Goal: Task Accomplishment & Management: Manage account settings

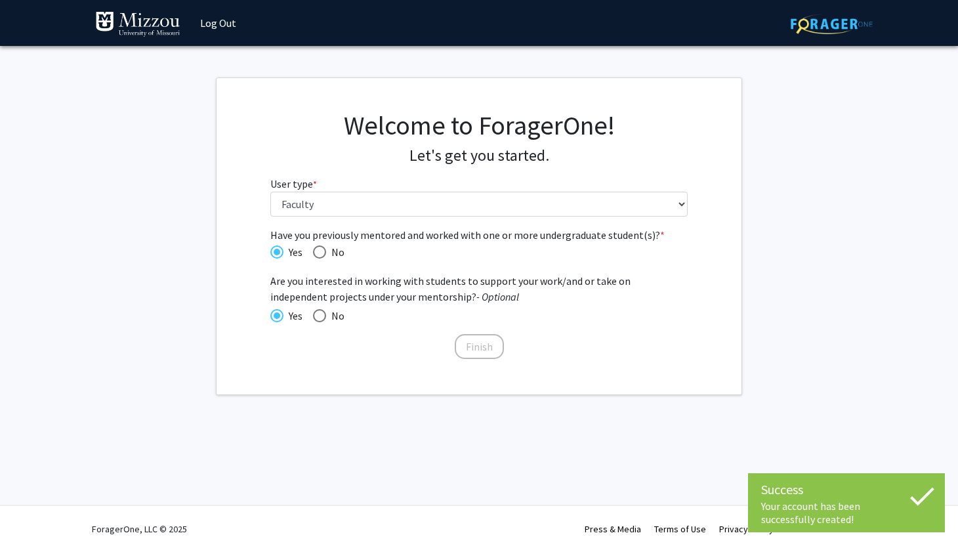
select select "5: faculty"
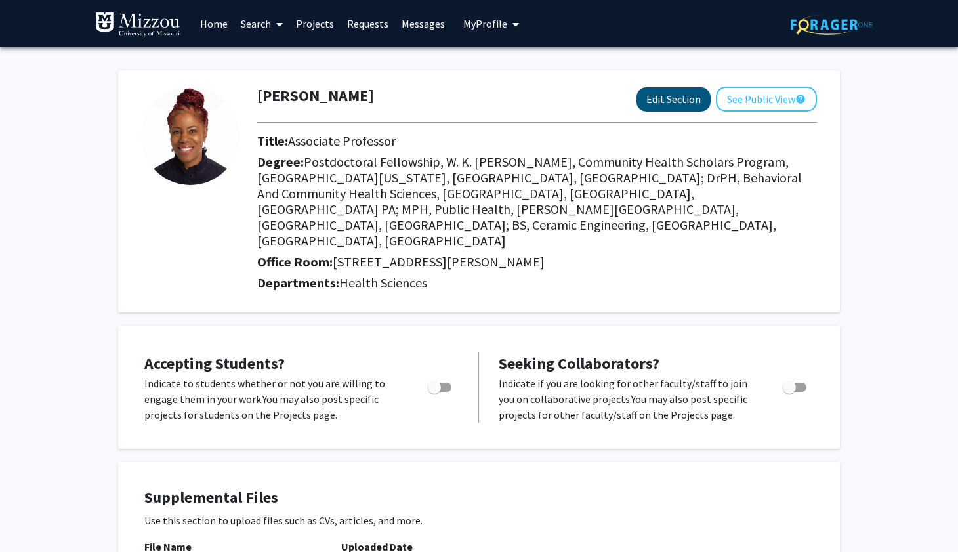
click at [674, 104] on button "Edit Section" at bounding box center [673, 99] width 74 height 24
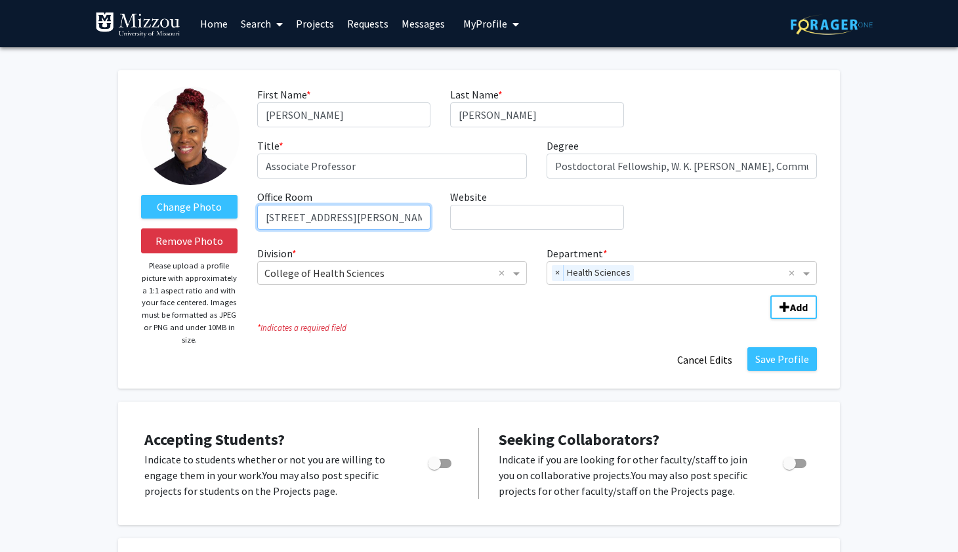
click at [275, 222] on input "[STREET_ADDRESS][PERSON_NAME]" at bounding box center [343, 217] width 173 height 25
type input "[STREET_ADDRESS][PERSON_NAME]"
click at [781, 359] on button "Save Profile" at bounding box center [782, 359] width 70 height 24
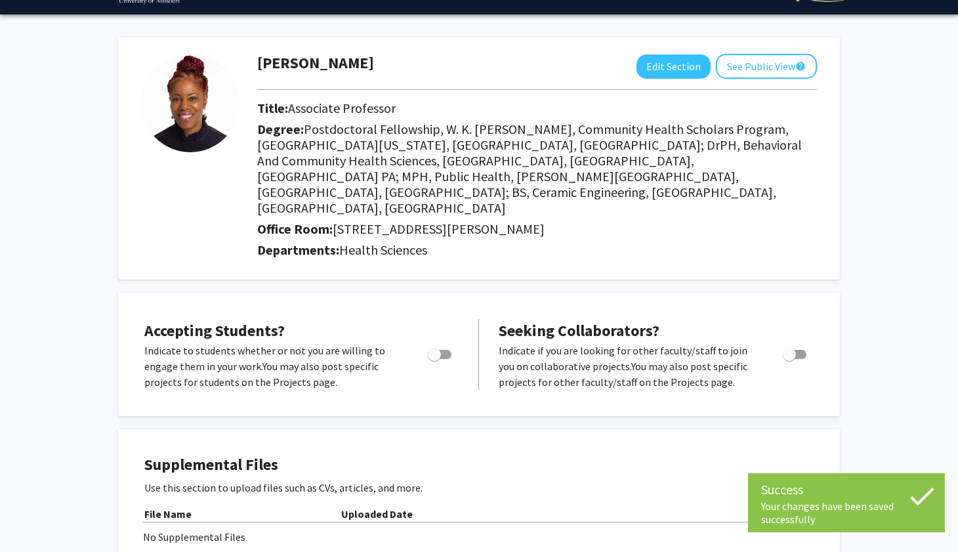
scroll to position [49, 0]
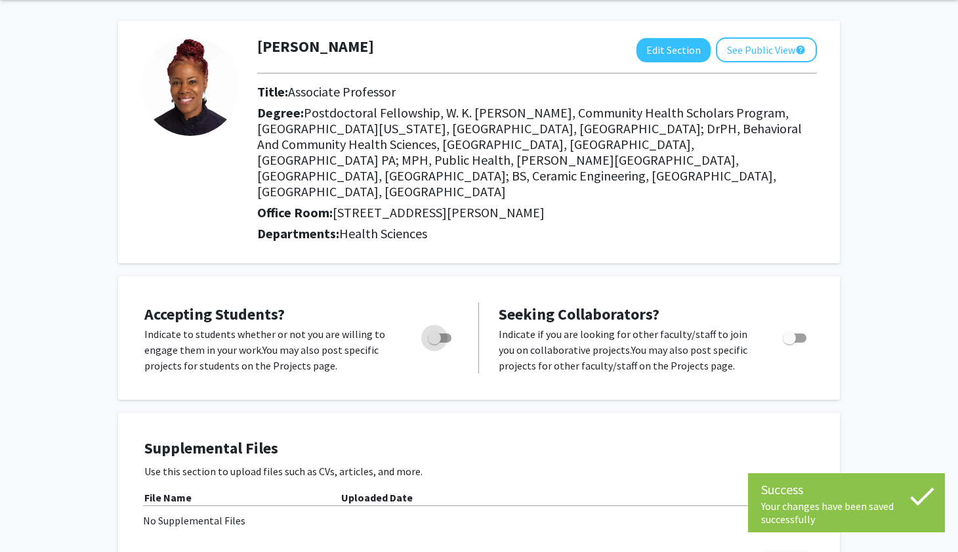
click at [440, 331] on span "Toggle" at bounding box center [434, 337] width 13 height 13
click at [434, 342] on input "Would you like to permit student requests?" at bounding box center [434, 342] width 1 height 1
checkbox input "true"
click at [787, 331] on span "Toggle" at bounding box center [789, 337] width 13 height 13
click at [789, 342] on input "Toggle" at bounding box center [789, 342] width 1 height 1
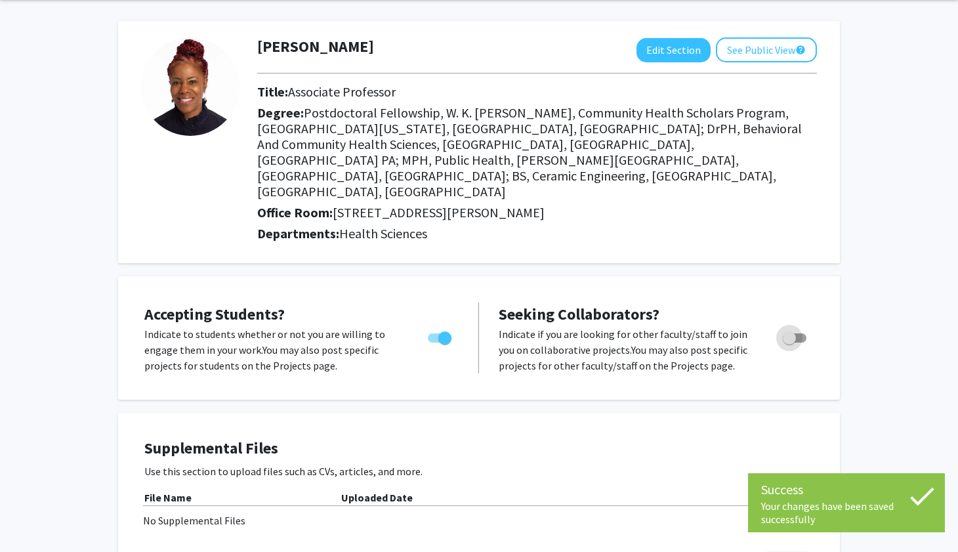
checkbox input "true"
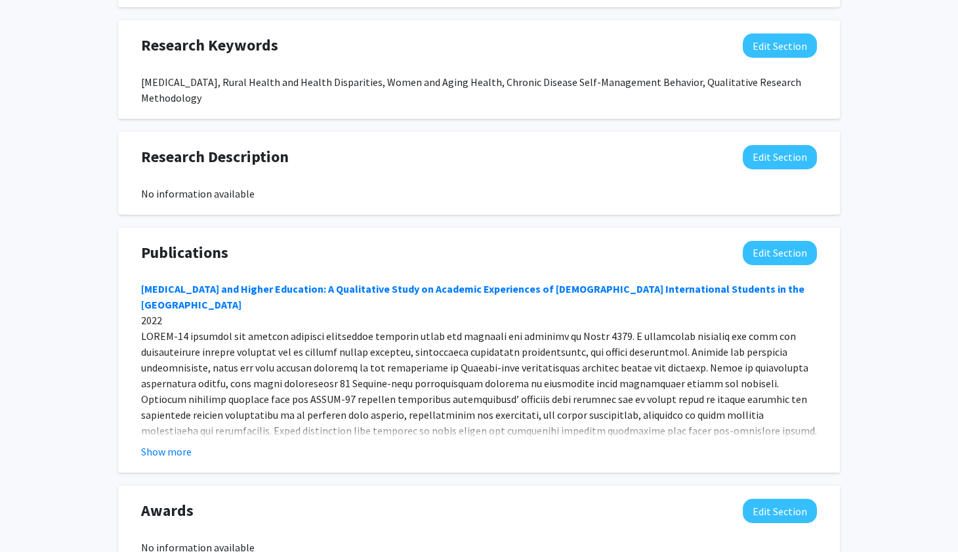
scroll to position [766, 0]
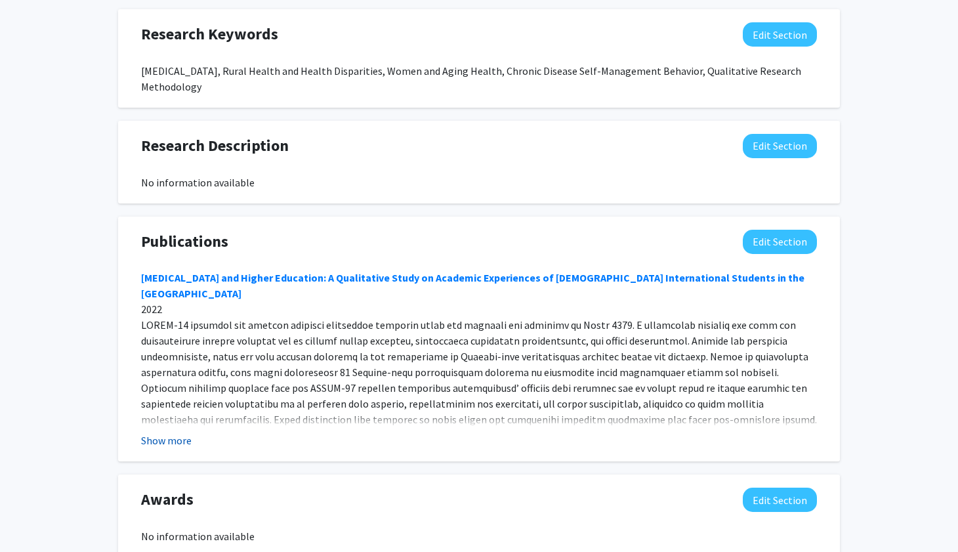
click at [156, 432] on button "Show more" at bounding box center [166, 440] width 51 height 16
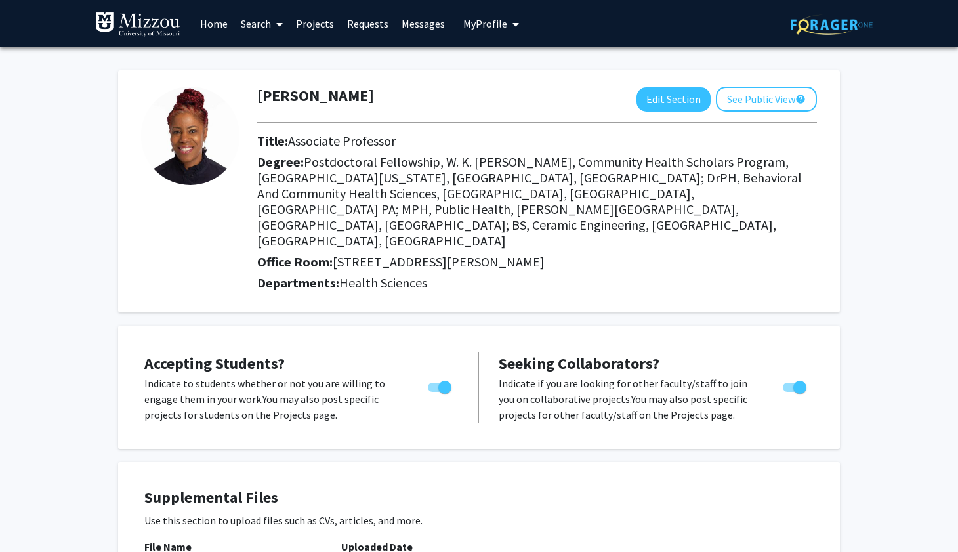
scroll to position [0, 0]
click at [759, 100] on button "See Public View help" at bounding box center [766, 99] width 101 height 25
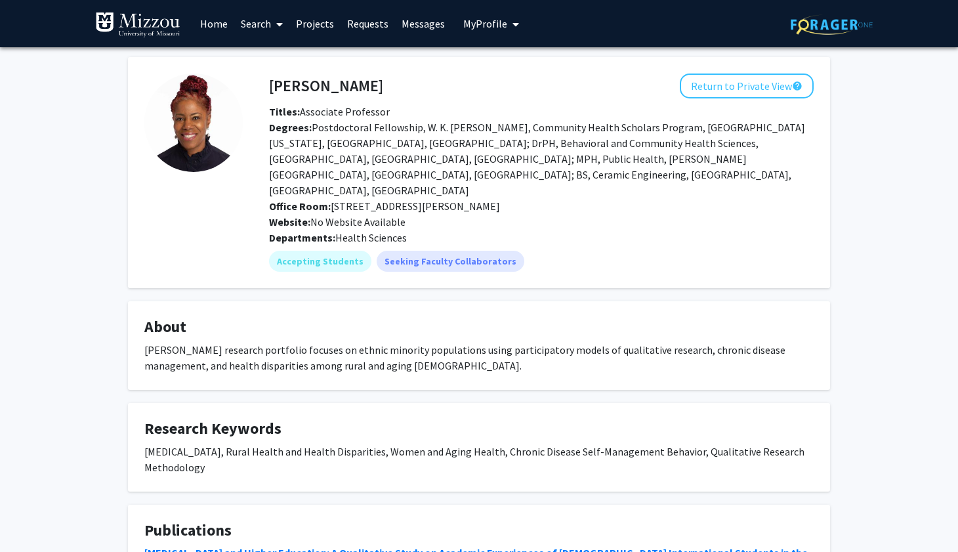
click at [476, 23] on span "My Profile" at bounding box center [485, 23] width 44 height 13
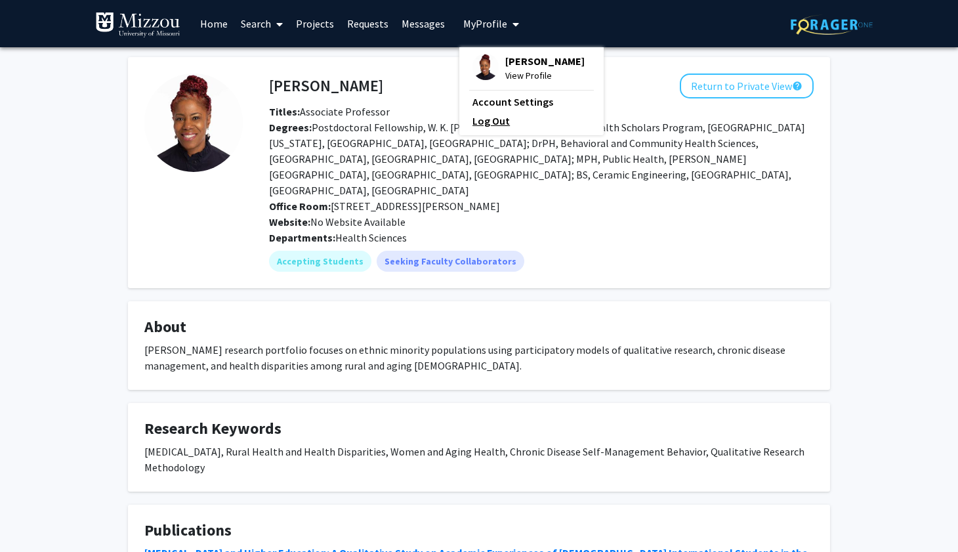
click at [472, 129] on link "Log Out" at bounding box center [531, 121] width 118 height 16
